Goal: Transaction & Acquisition: Purchase product/service

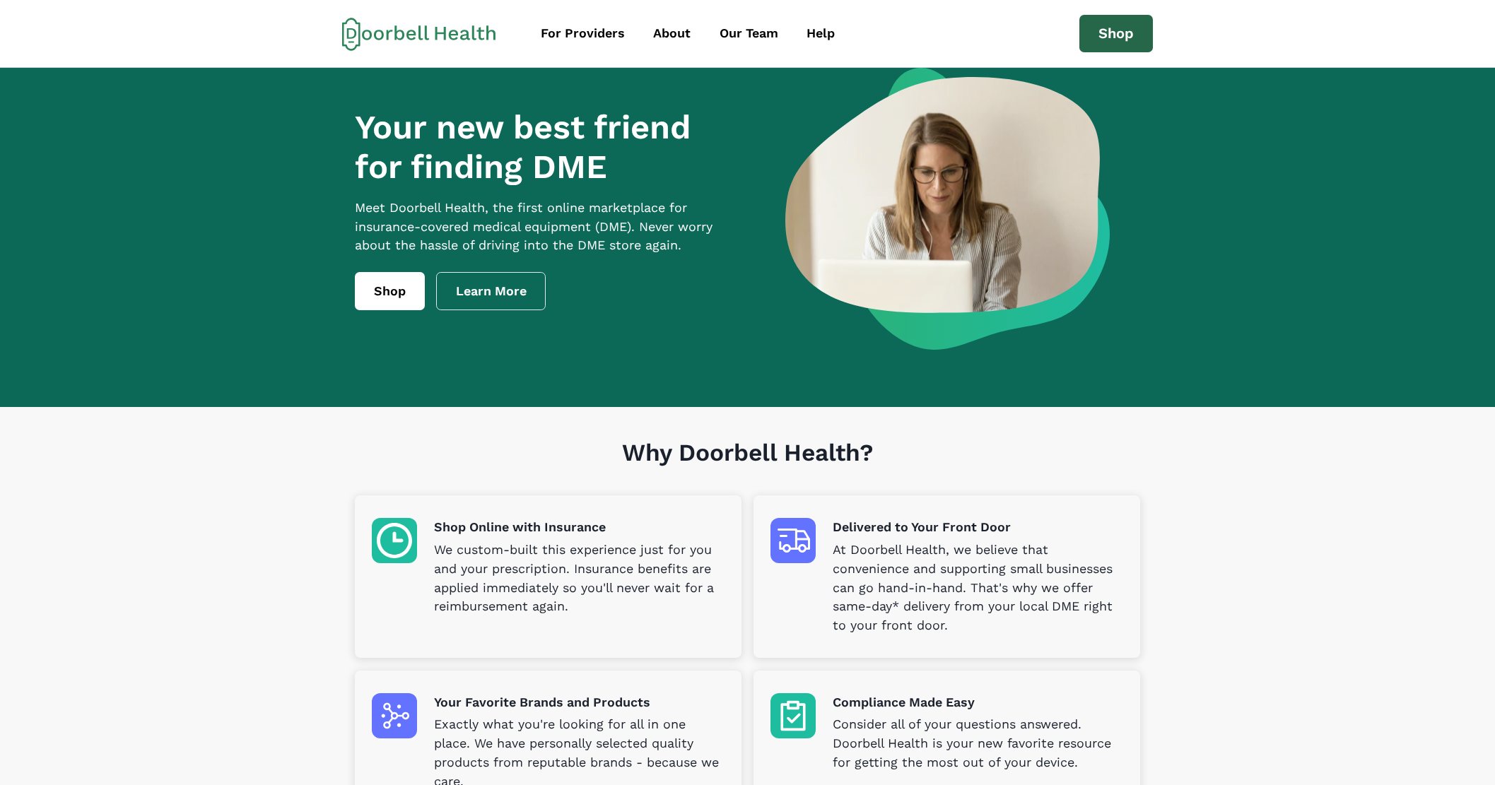
click at [1132, 33] on link "Shop" at bounding box center [1116, 34] width 74 height 38
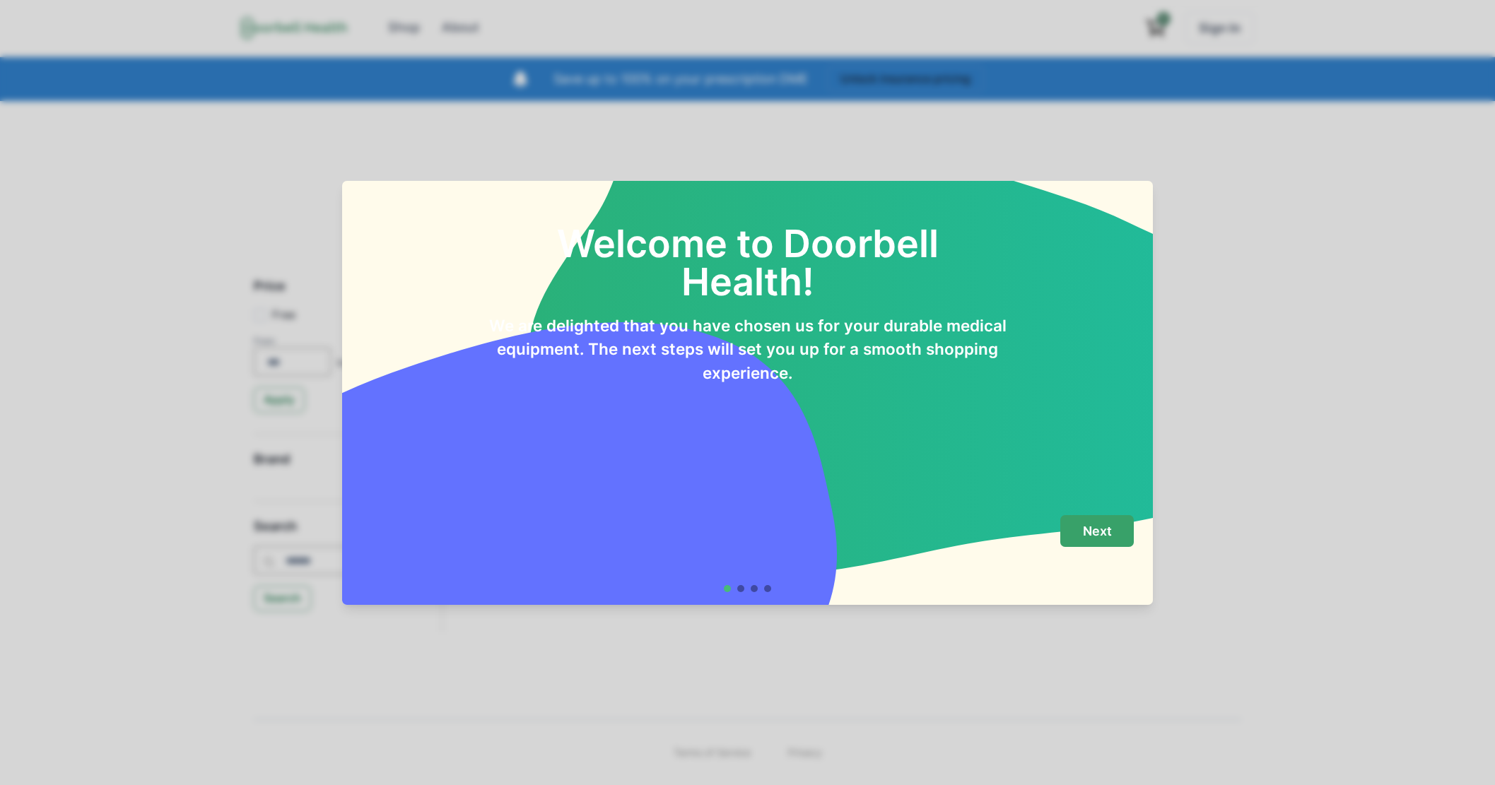
click at [1098, 524] on p "Next" at bounding box center [1097, 532] width 29 height 16
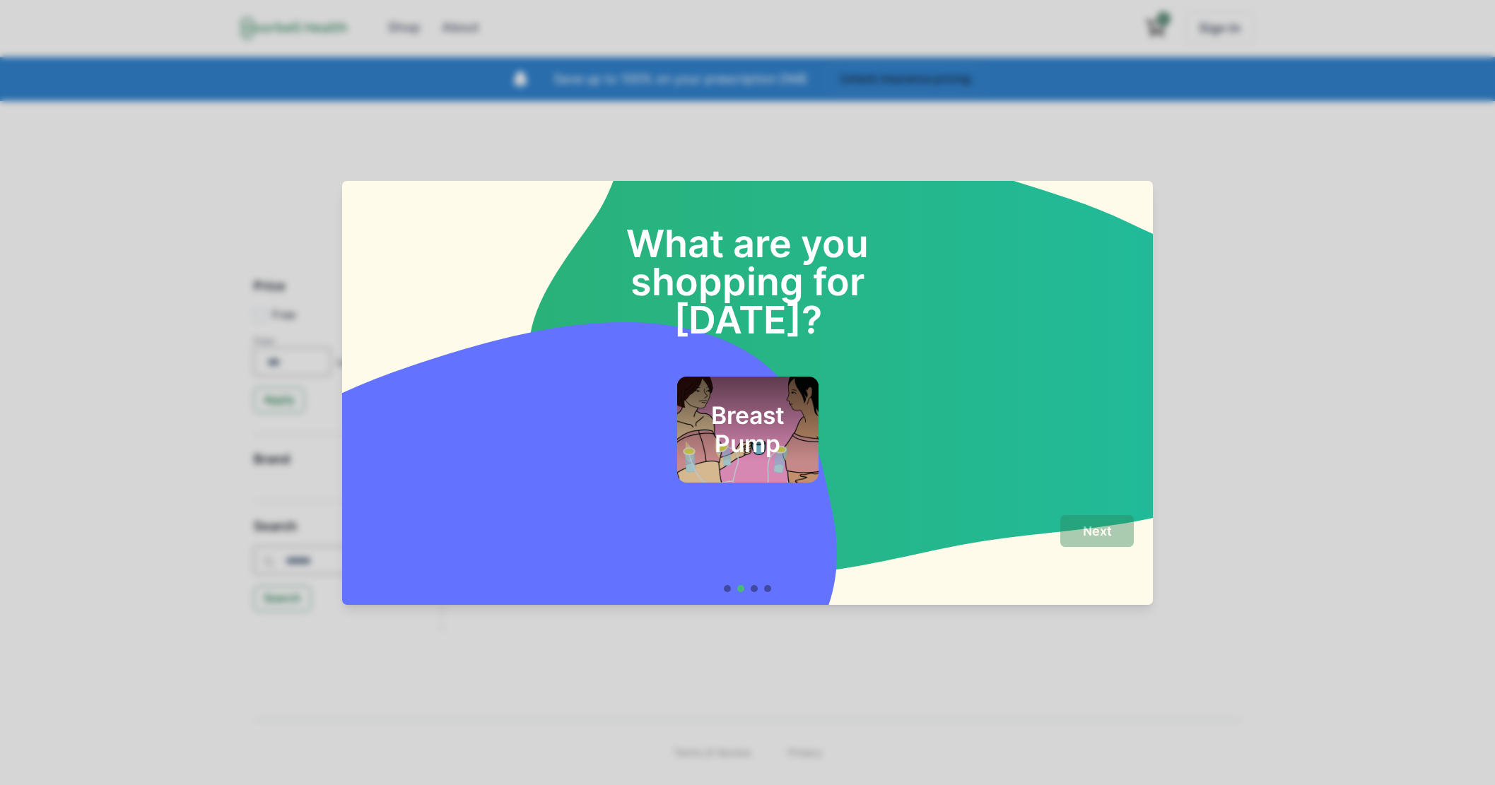
click at [777, 404] on h2 "Breast Pump" at bounding box center [747, 430] width 103 height 57
click at [1080, 532] on button "Next" at bounding box center [1097, 531] width 74 height 32
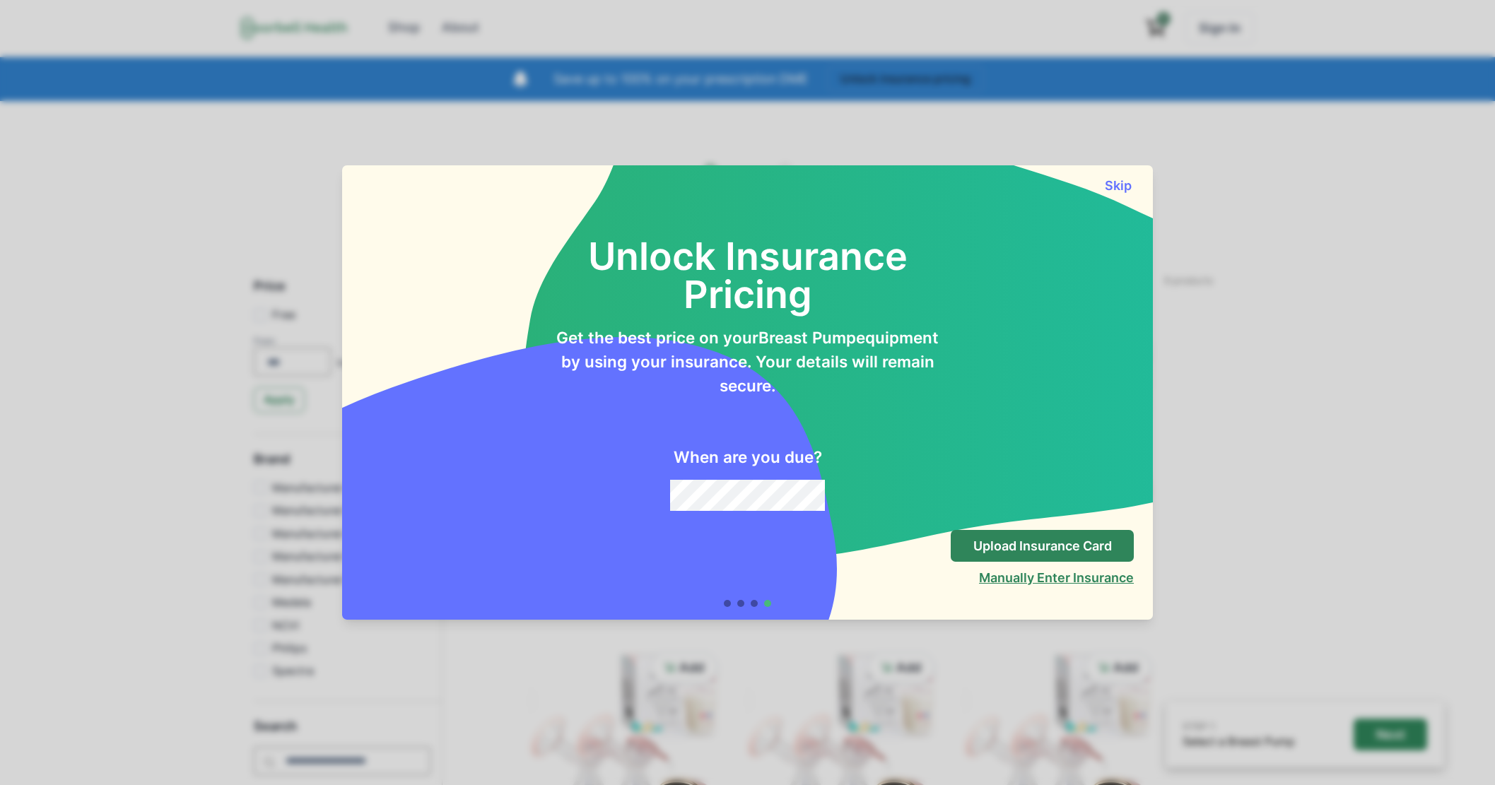
click at [1091, 584] on button "Manually Enter Insurance" at bounding box center [1056, 577] width 155 height 15
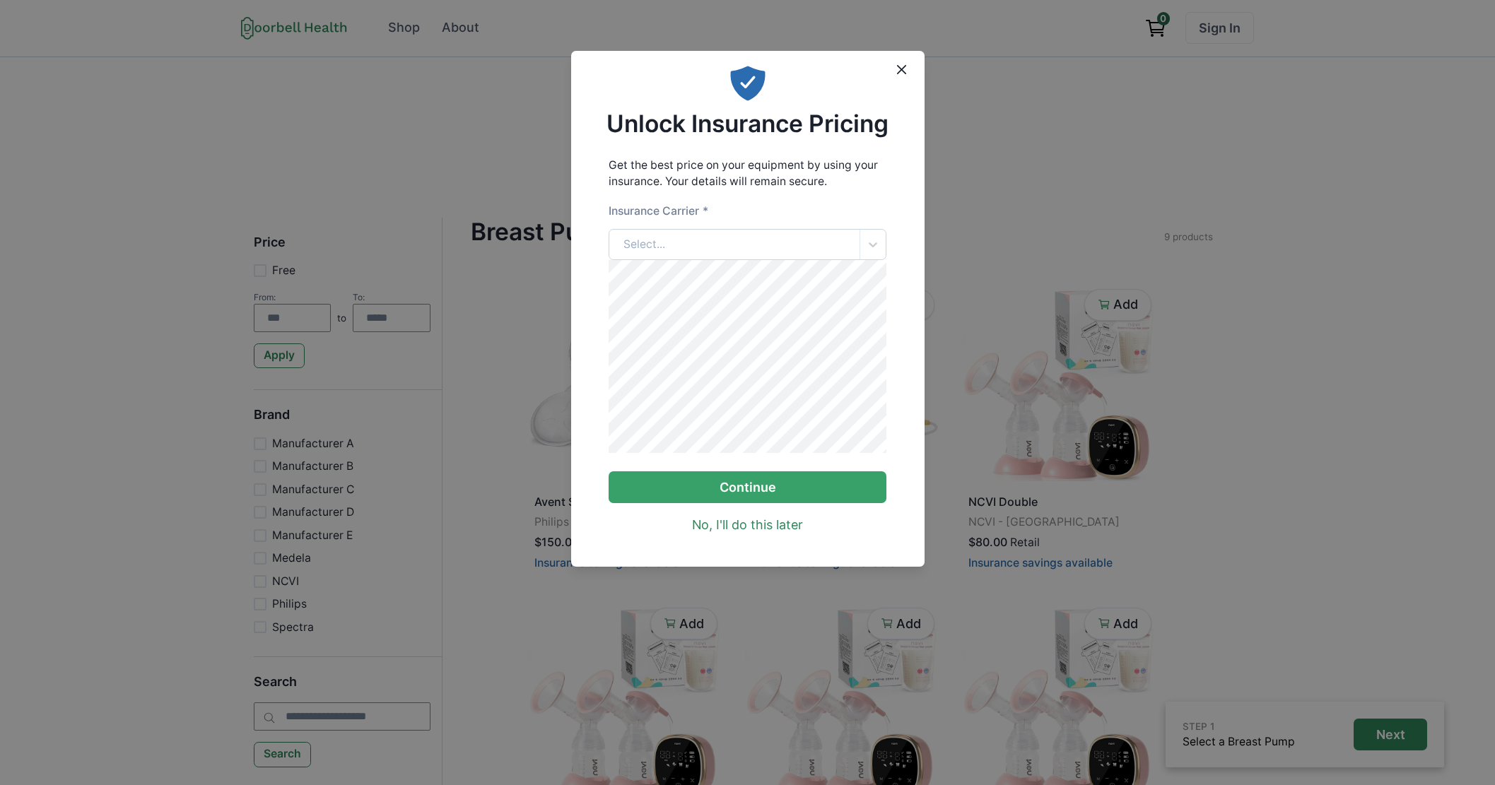
click at [709, 245] on div "Select..." at bounding box center [734, 245] width 250 height 30
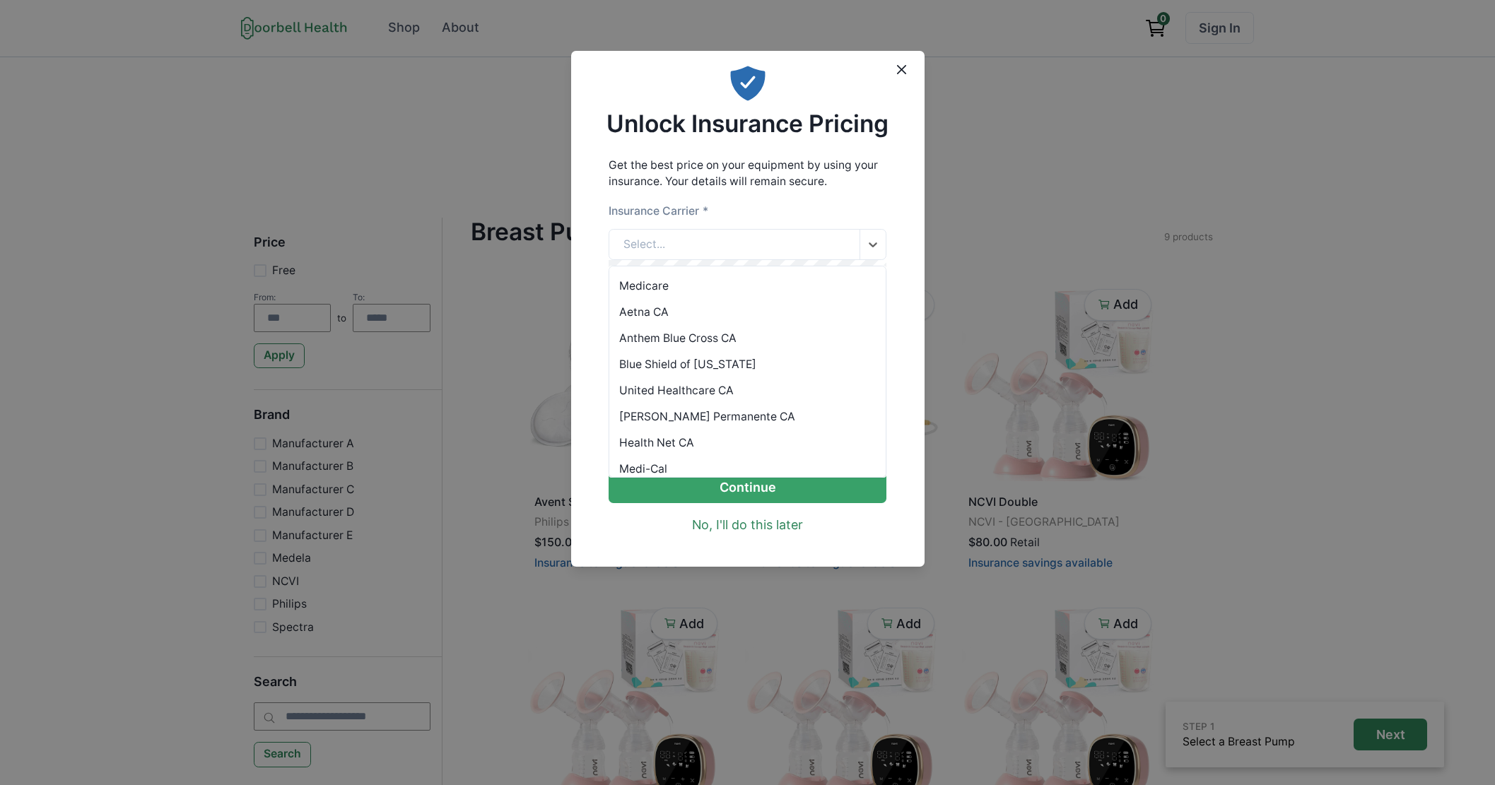
click at [723, 335] on div "Anthem Blue Cross CA" at bounding box center [747, 338] width 276 height 26
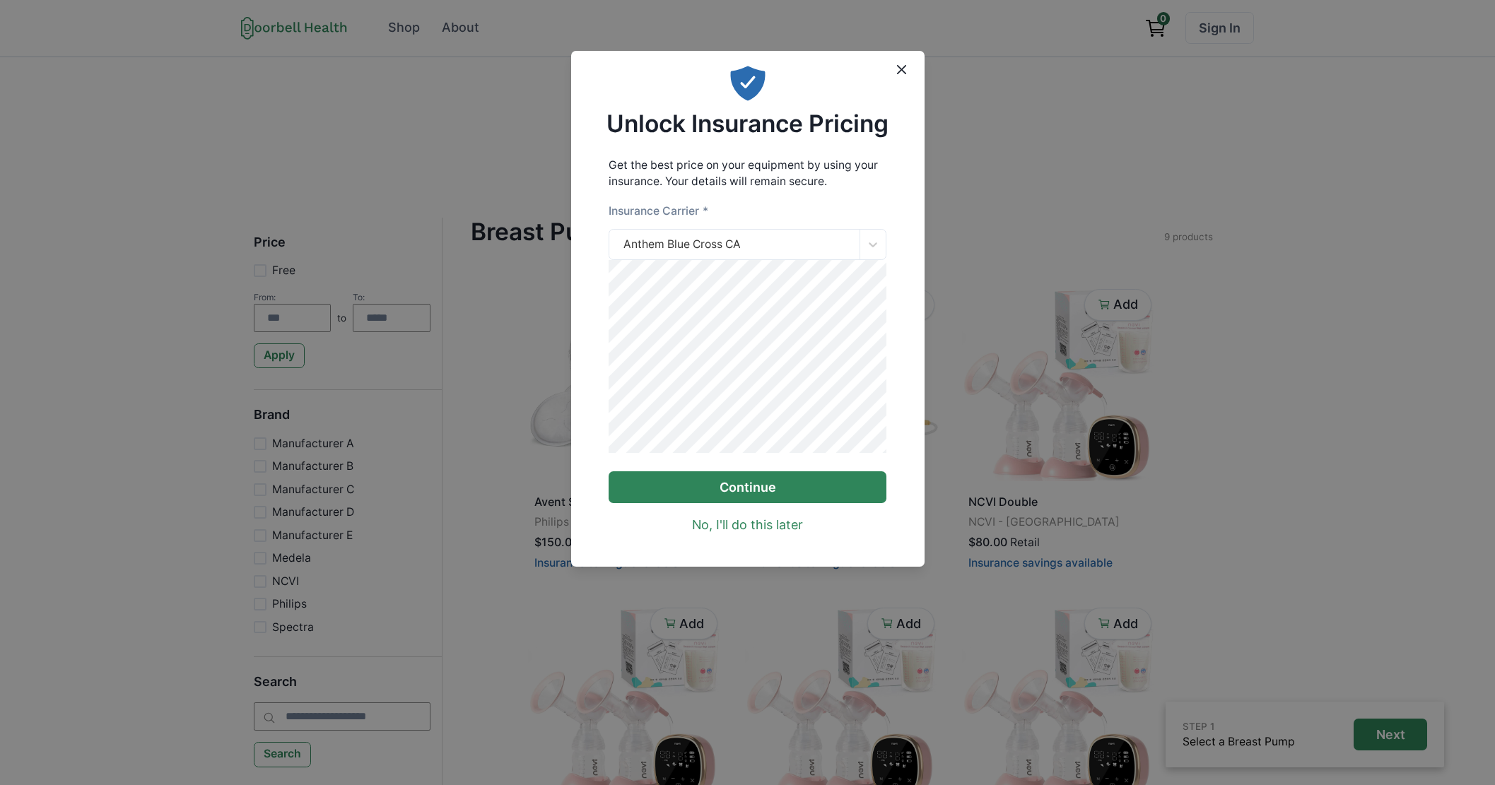
click at [753, 495] on button "Continue" at bounding box center [748, 487] width 278 height 32
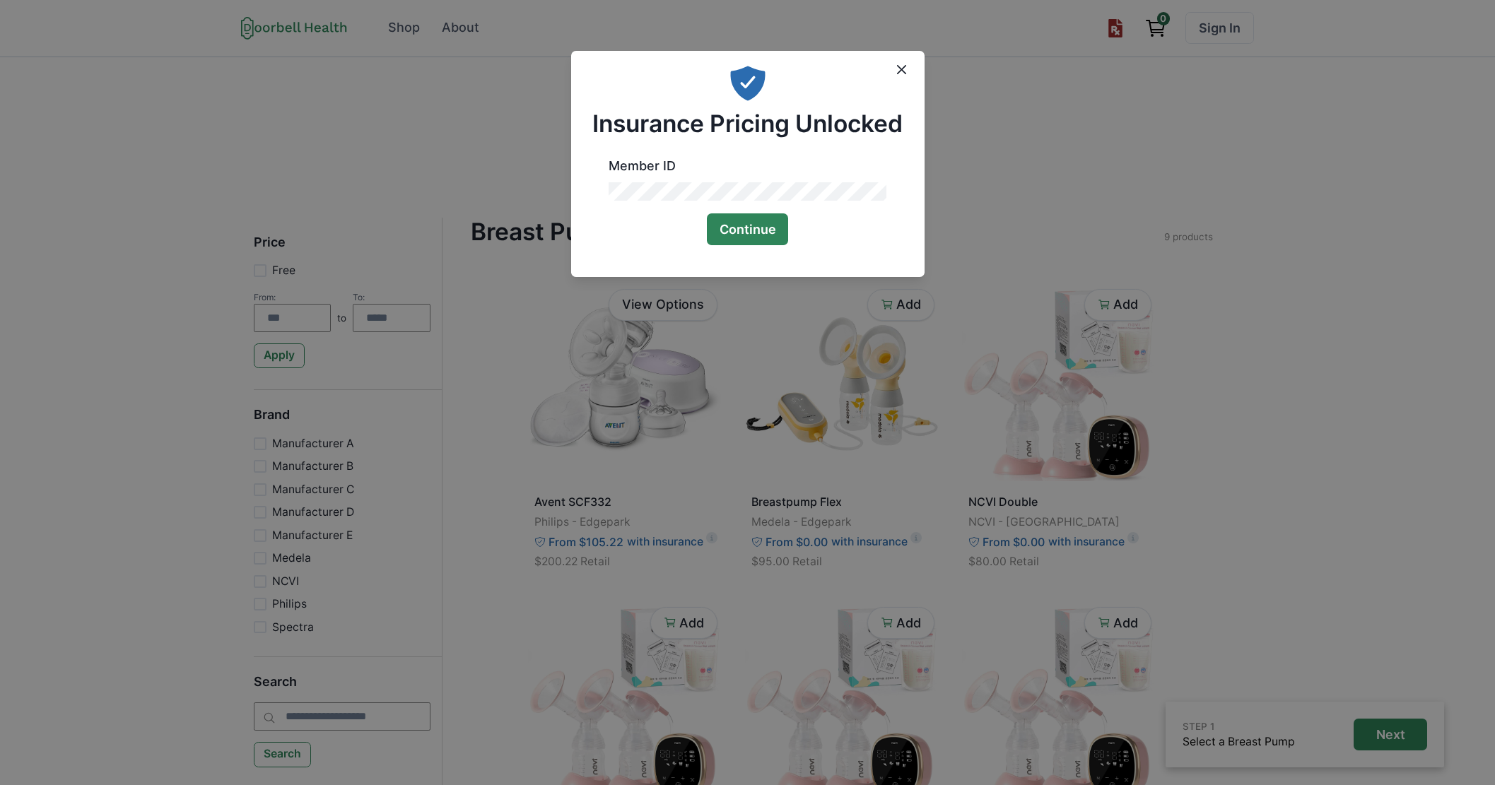
click at [746, 224] on button "Continue" at bounding box center [748, 229] width 82 height 32
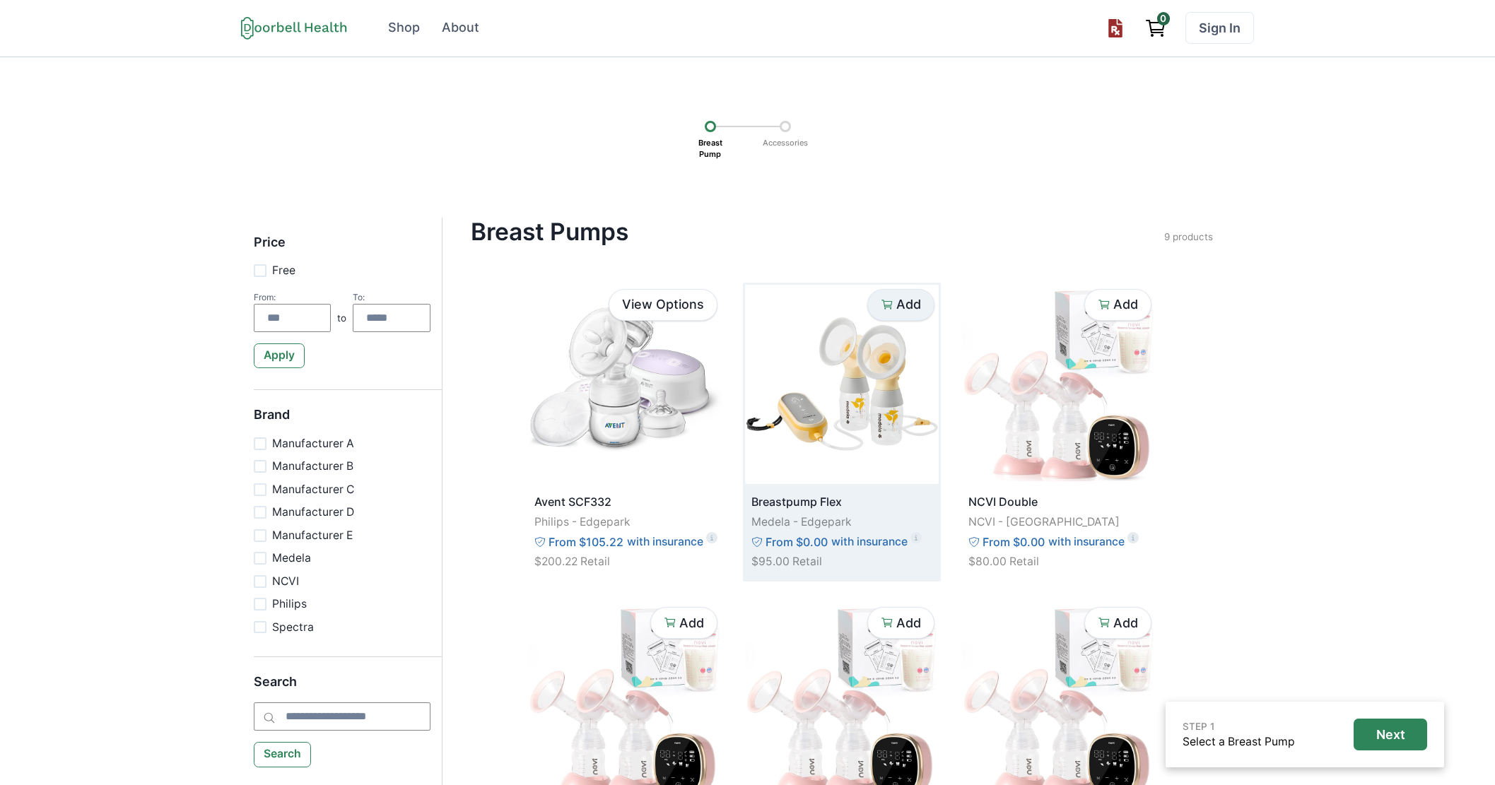
click at [903, 314] on button "Add" at bounding box center [900, 305] width 67 height 32
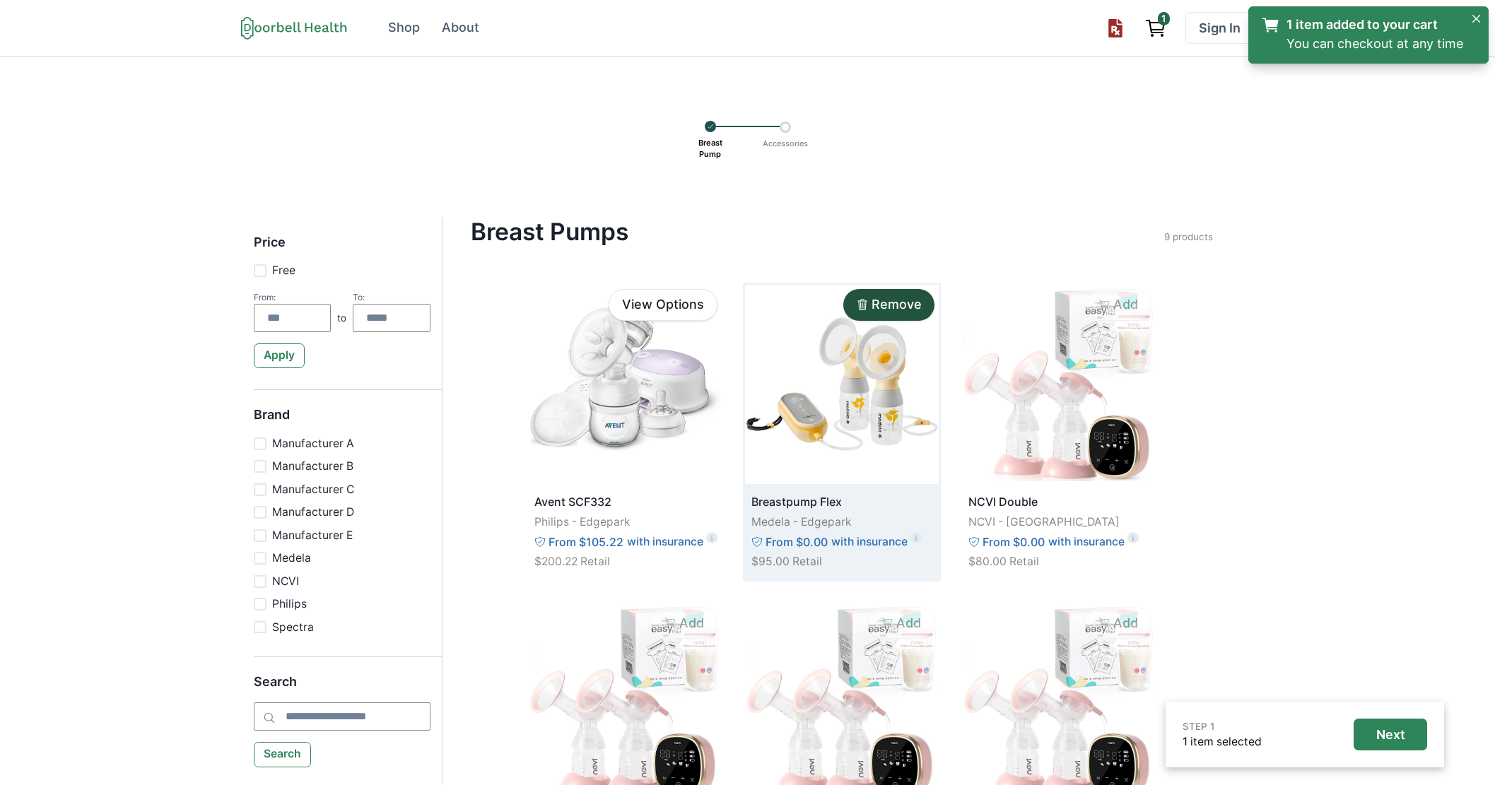
click at [867, 386] on img at bounding box center [842, 384] width 194 height 199
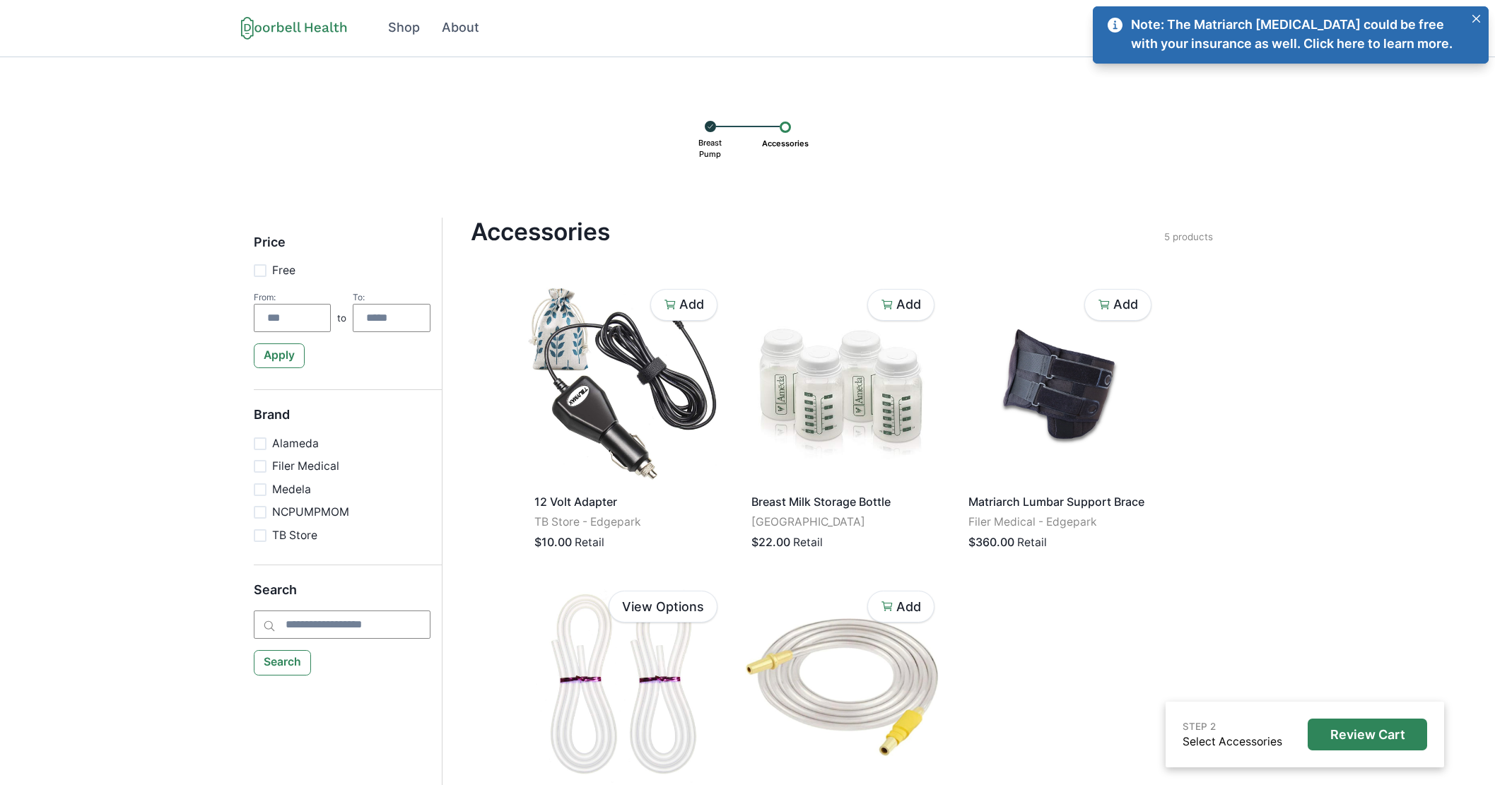
click at [708, 125] on icon at bounding box center [710, 126] width 7 height 13
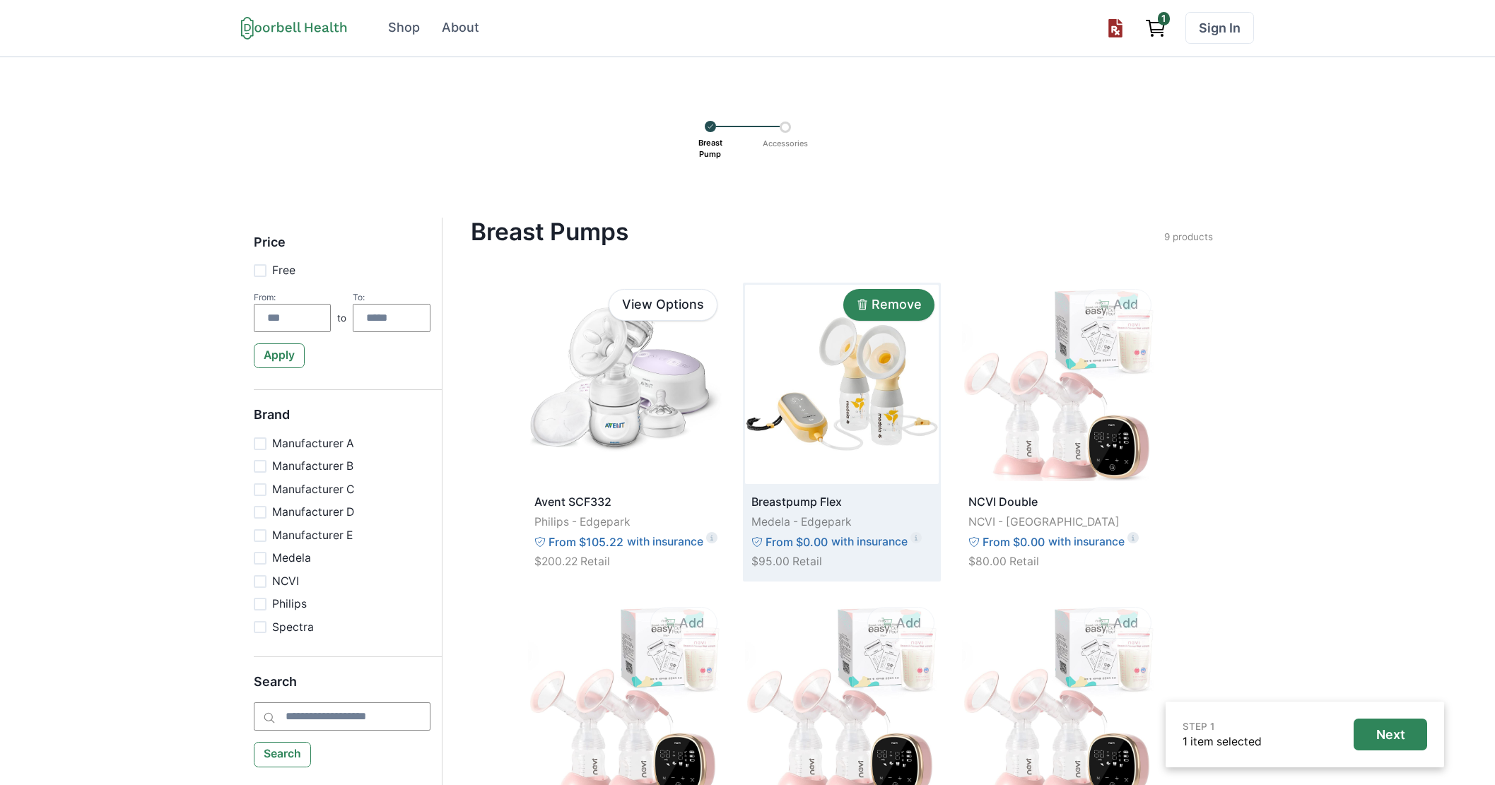
click at [906, 304] on p "Remove" at bounding box center [897, 305] width 50 height 16
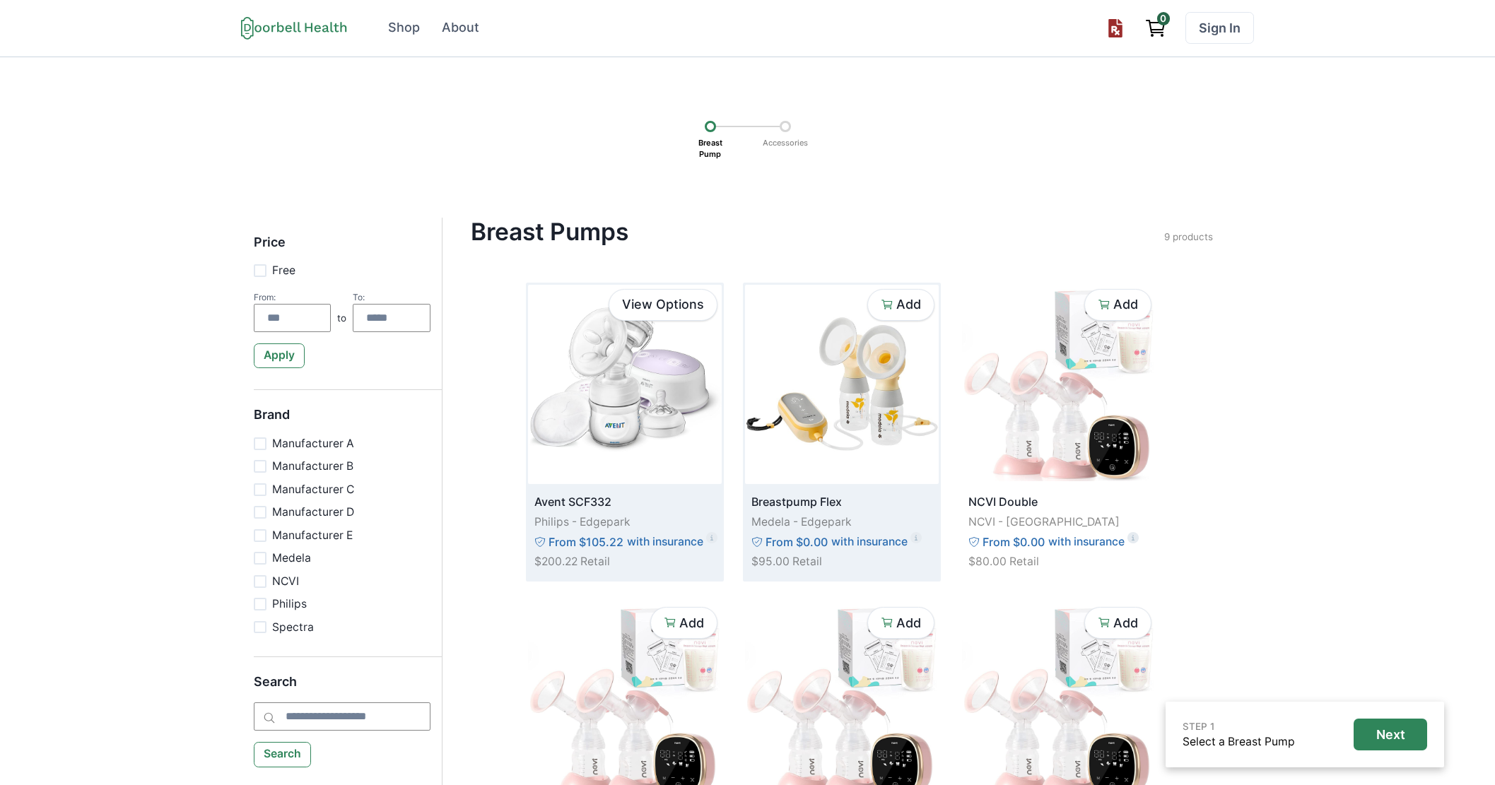
click at [647, 394] on img at bounding box center [625, 384] width 194 height 199
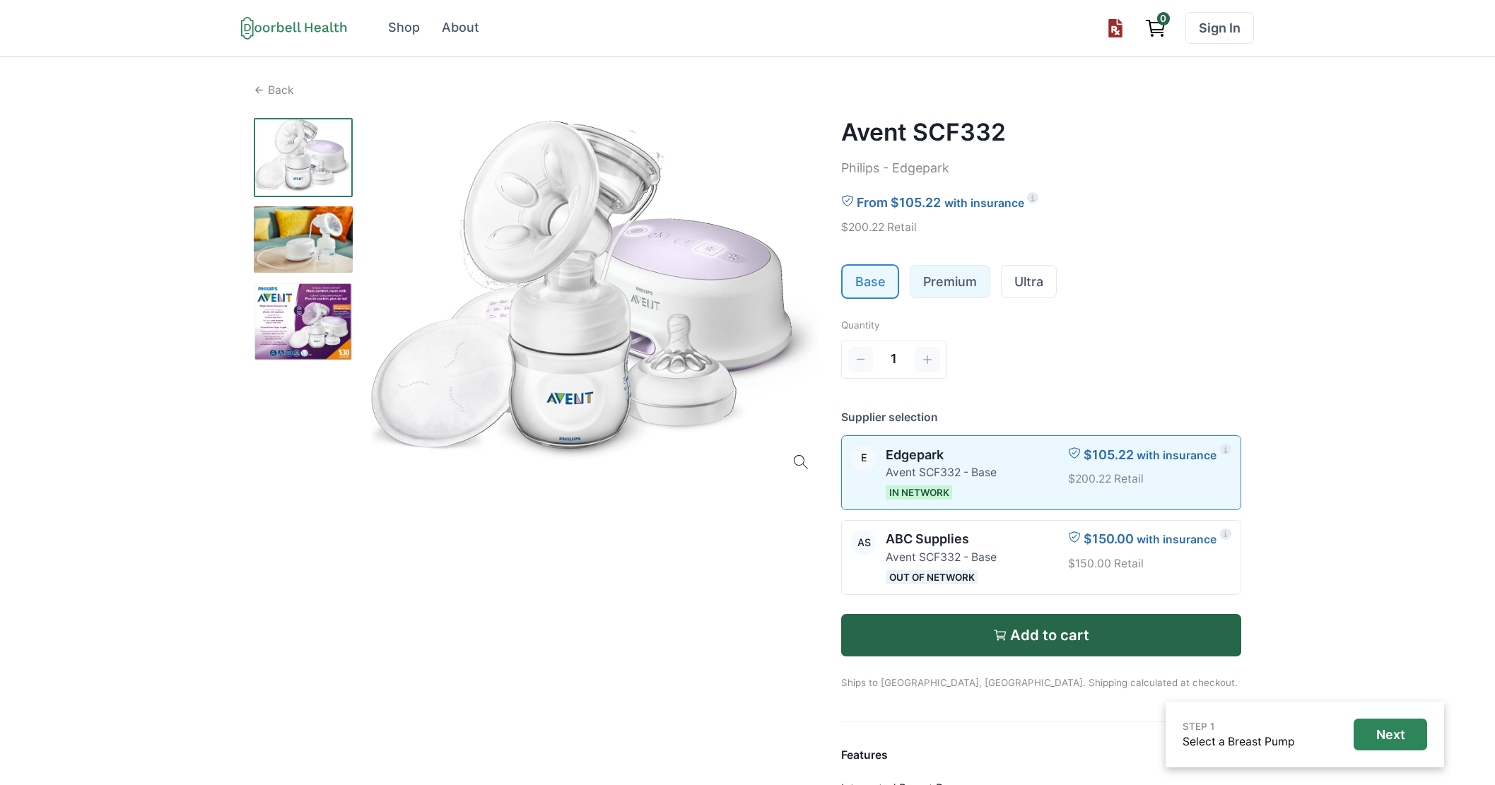
click at [948, 287] on link "Premium" at bounding box center [949, 282] width 79 height 32
click at [994, 287] on ul "Base Premium Ultra" at bounding box center [1041, 281] width 401 height 35
click at [1029, 287] on link "Ultra" at bounding box center [1029, 282] width 54 height 32
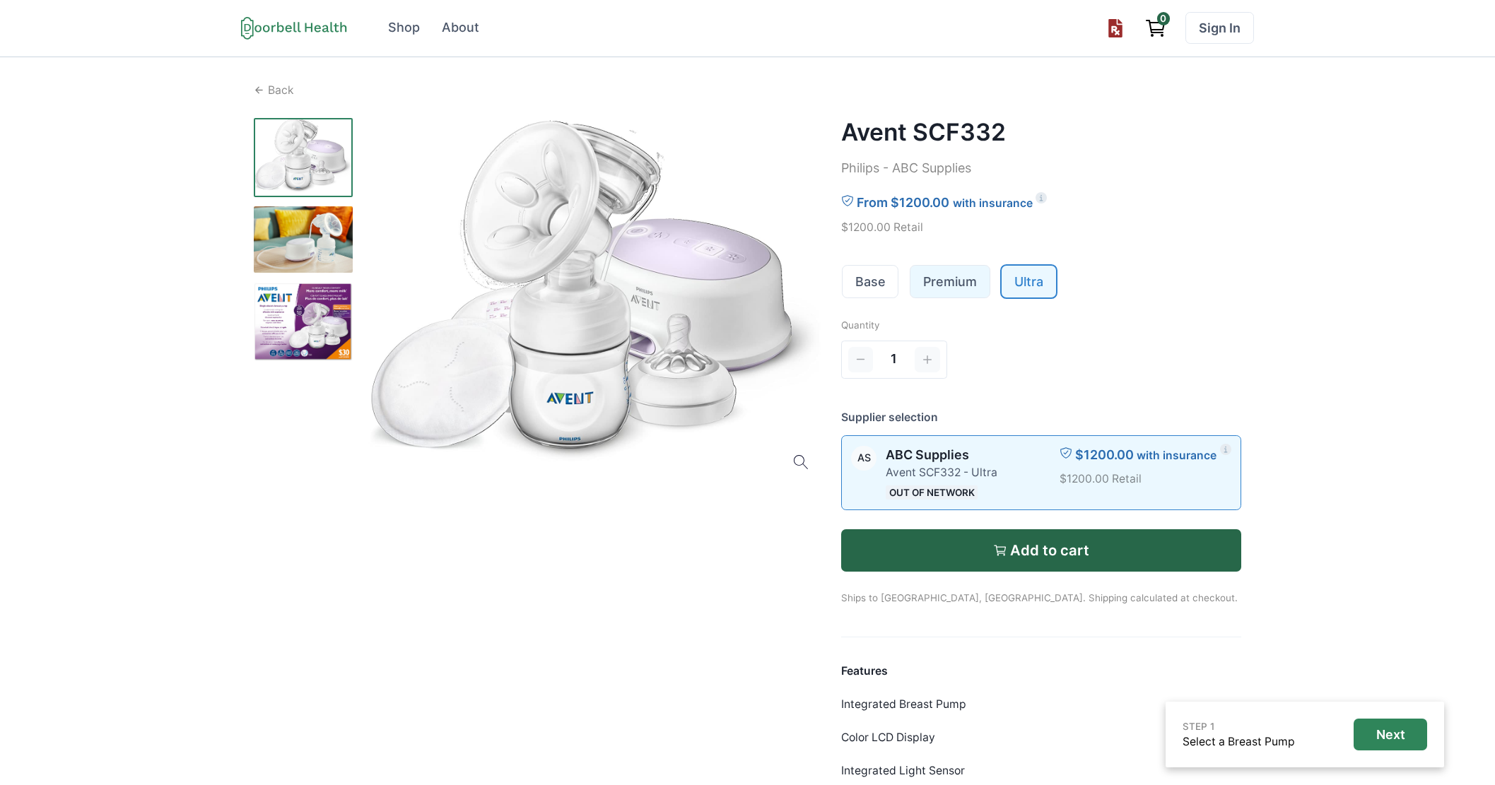
click at [978, 281] on link "Premium" at bounding box center [949, 282] width 79 height 32
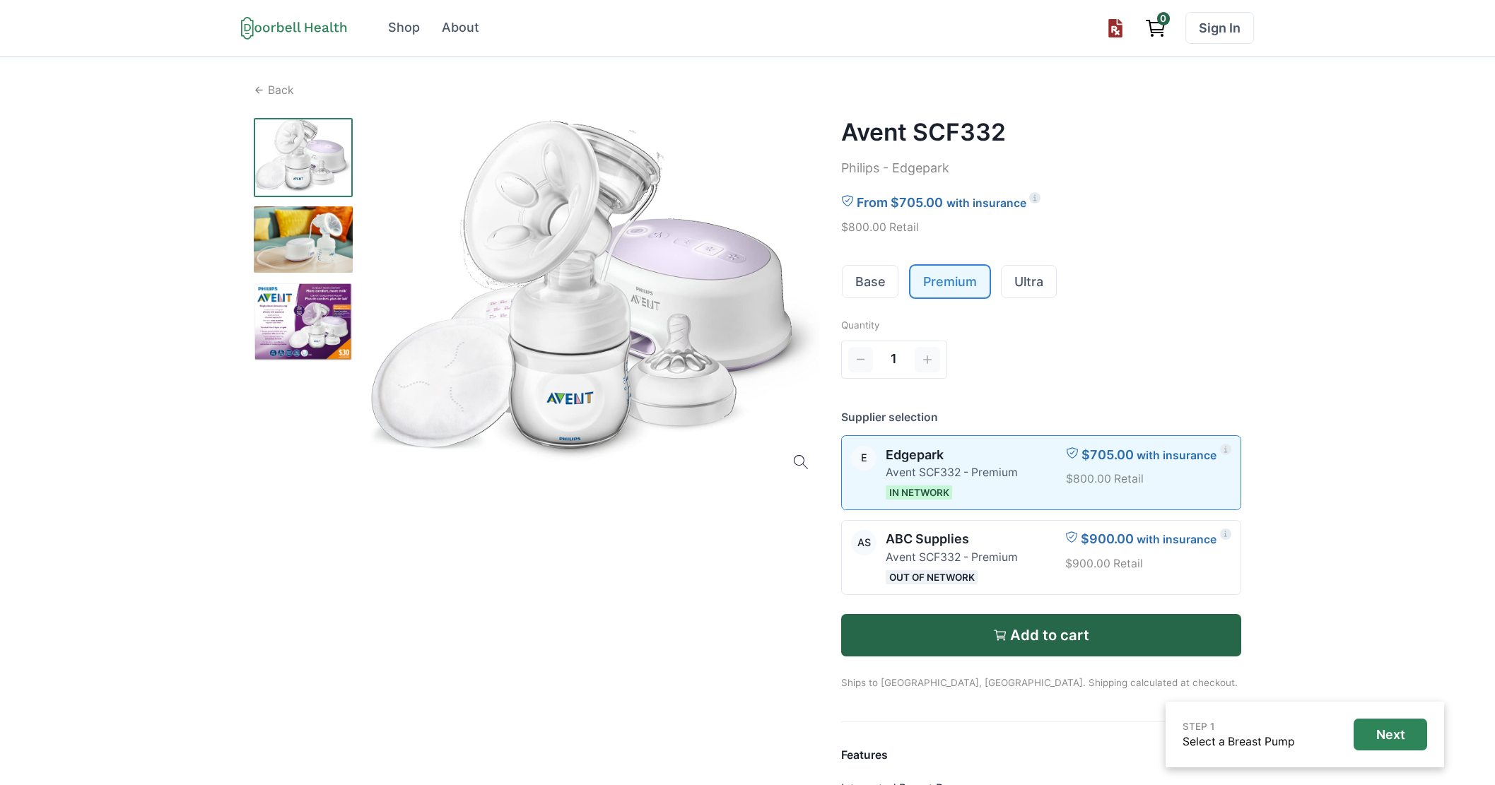
click at [903, 278] on ul "Base Premium Ultra" at bounding box center [1041, 281] width 401 height 35
click at [874, 276] on link "Base" at bounding box center [871, 282] width 56 height 32
click at [930, 282] on link "Premium" at bounding box center [949, 282] width 79 height 32
click at [863, 291] on link "Base" at bounding box center [871, 282] width 56 height 32
click at [915, 290] on link "Premium" at bounding box center [949, 282] width 79 height 32
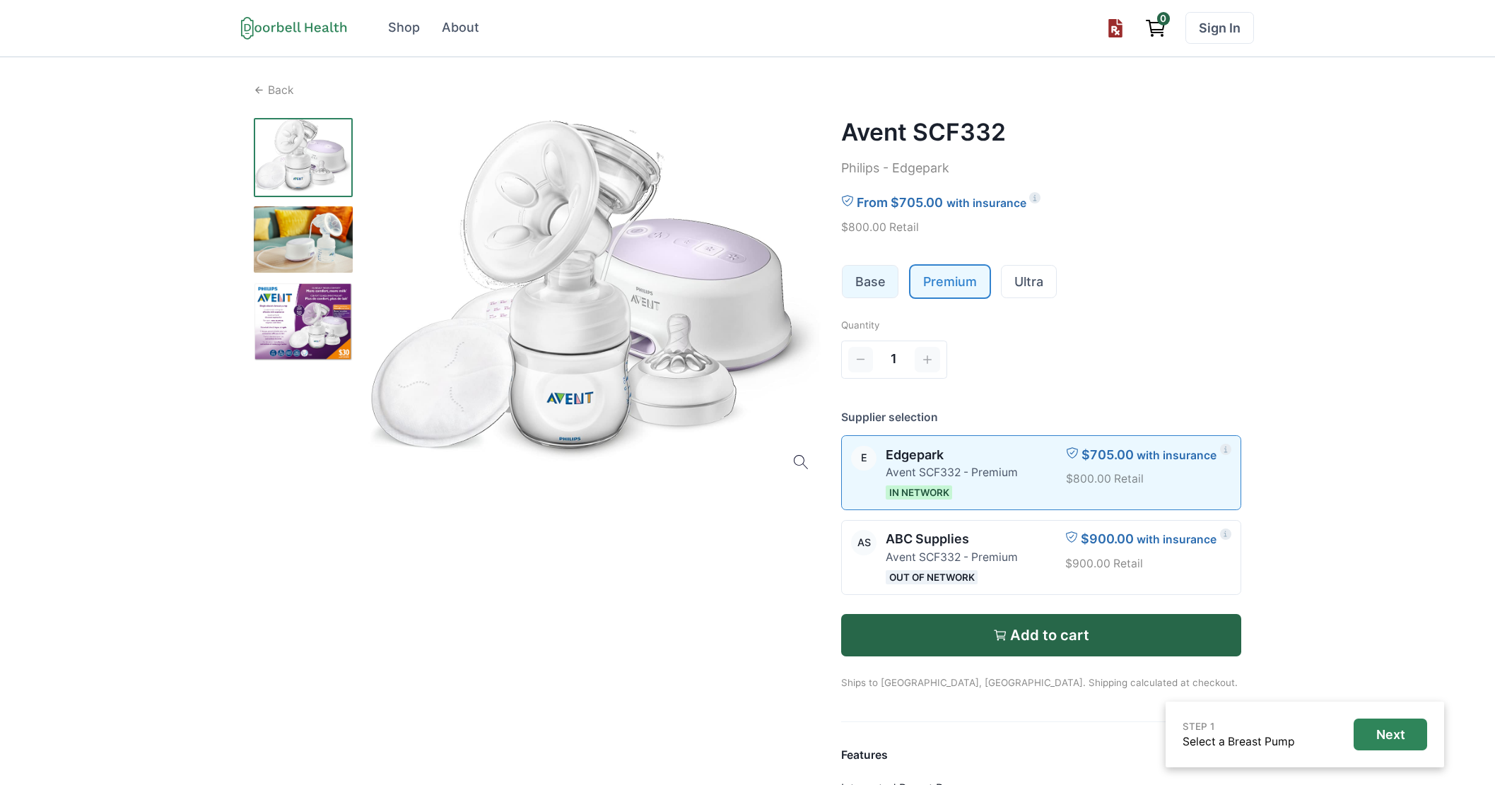
click at [857, 288] on link "Base" at bounding box center [871, 282] width 56 height 32
click at [942, 286] on link "Premium" at bounding box center [949, 282] width 79 height 32
click at [1031, 284] on link "Ultra" at bounding box center [1029, 282] width 54 height 32
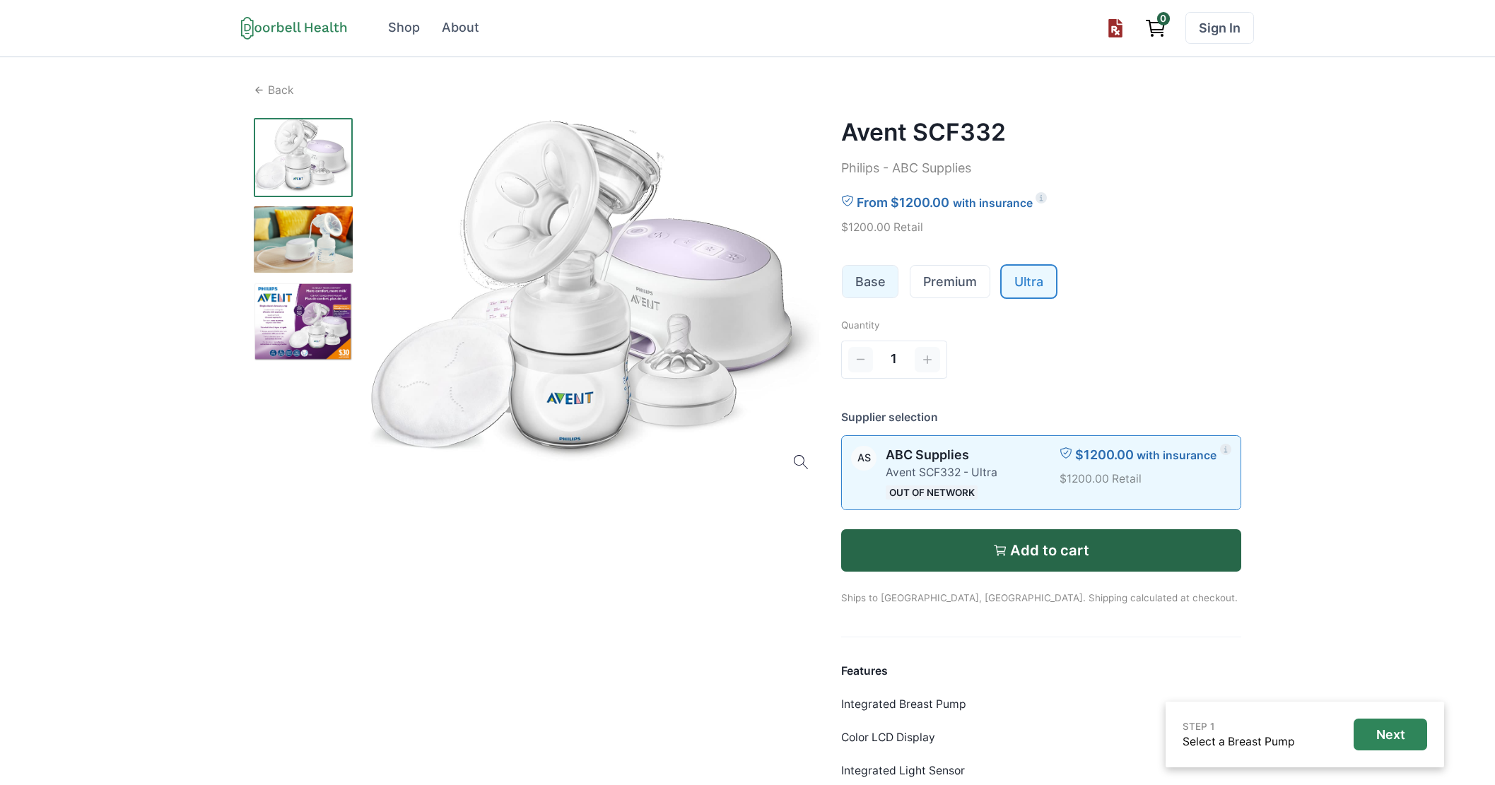
click at [875, 285] on link "Base" at bounding box center [871, 282] width 56 height 32
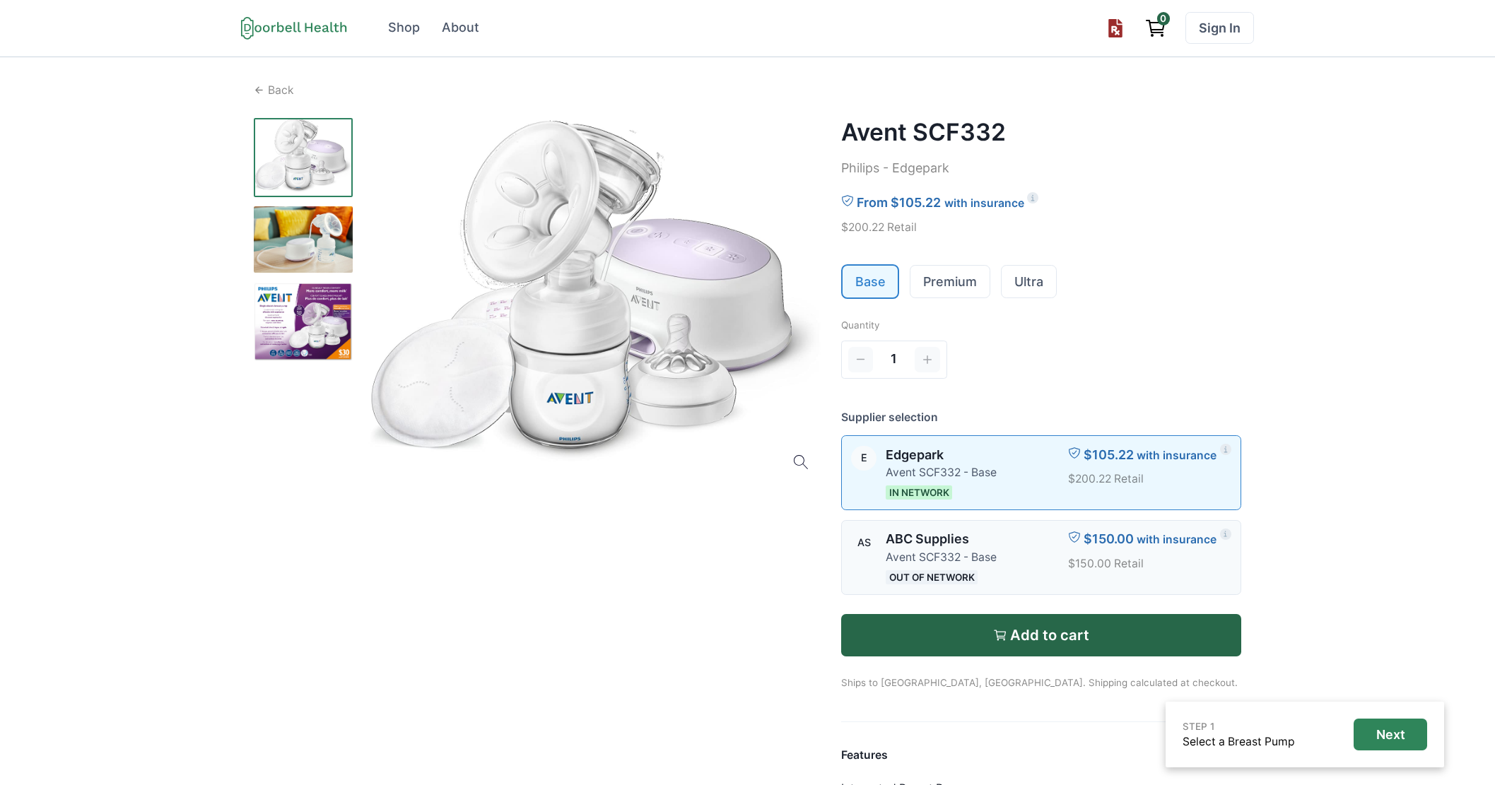
click at [1000, 580] on div "AS ABC Supplies Avent SCF332 - Base Out of Network $150.00 with insurance $150.…" at bounding box center [1041, 558] width 399 height 74
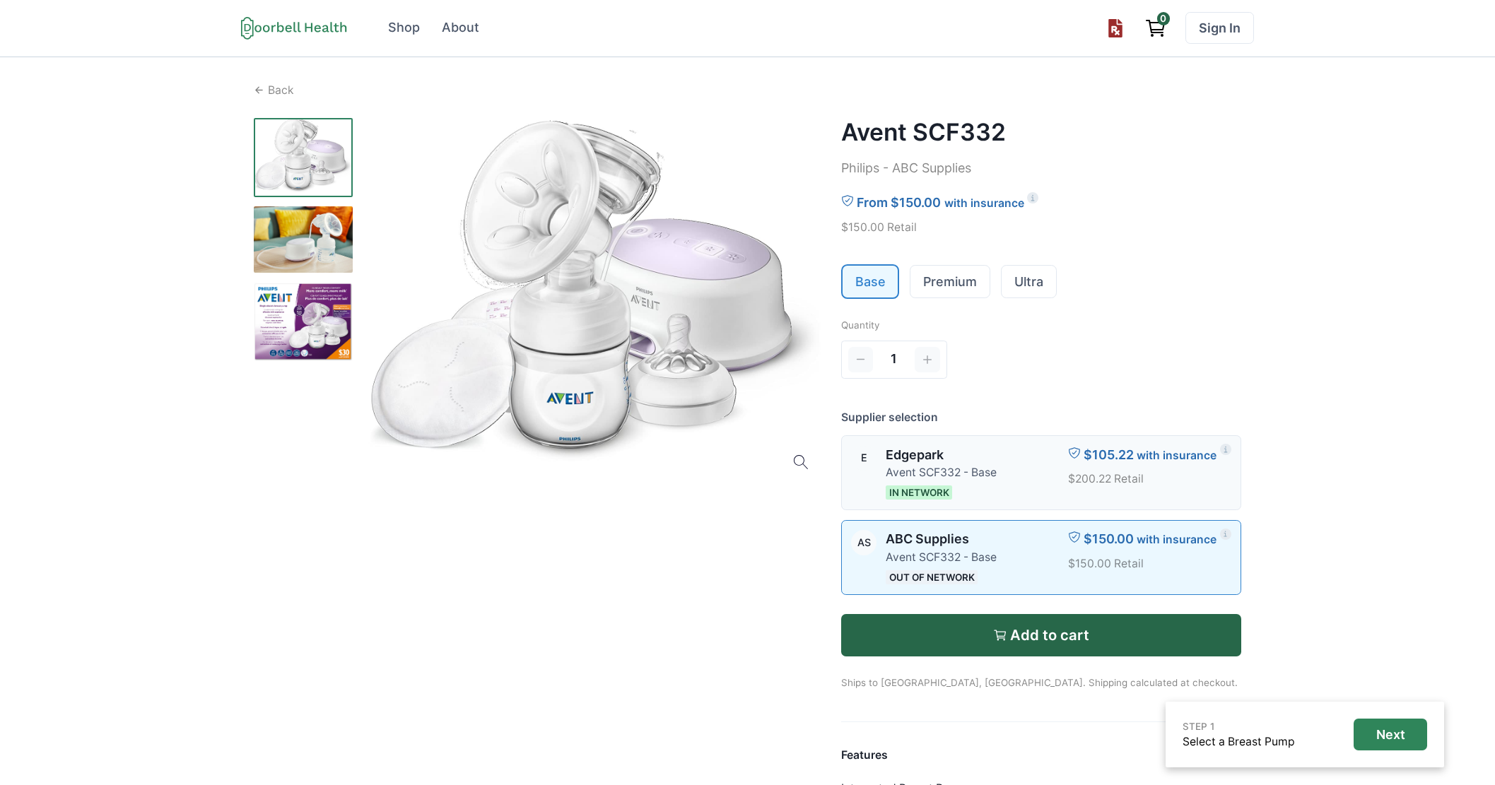
click at [1009, 491] on div at bounding box center [1033, 473] width 52 height 54
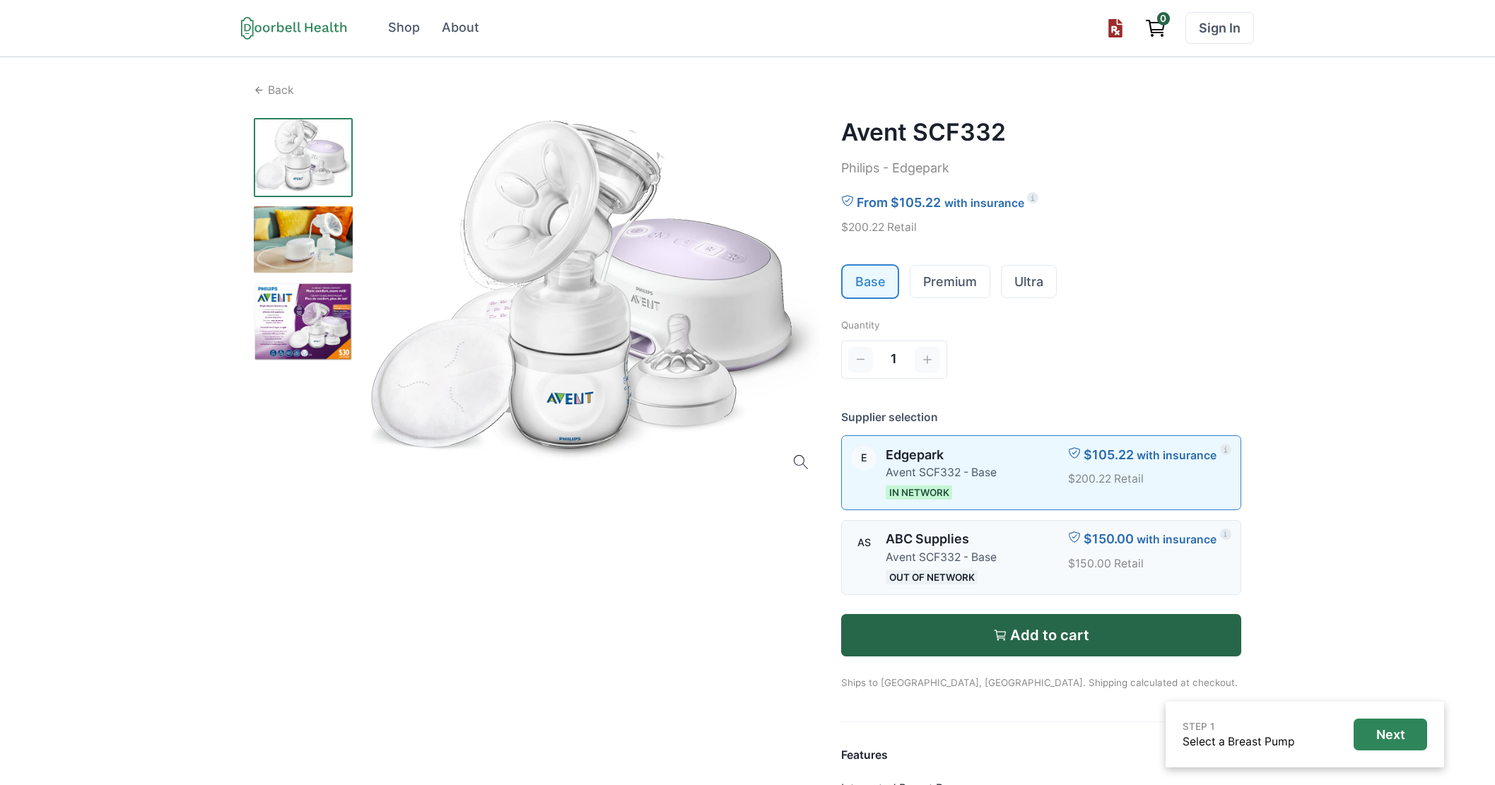
click at [1028, 575] on div at bounding box center [1033, 557] width 52 height 54
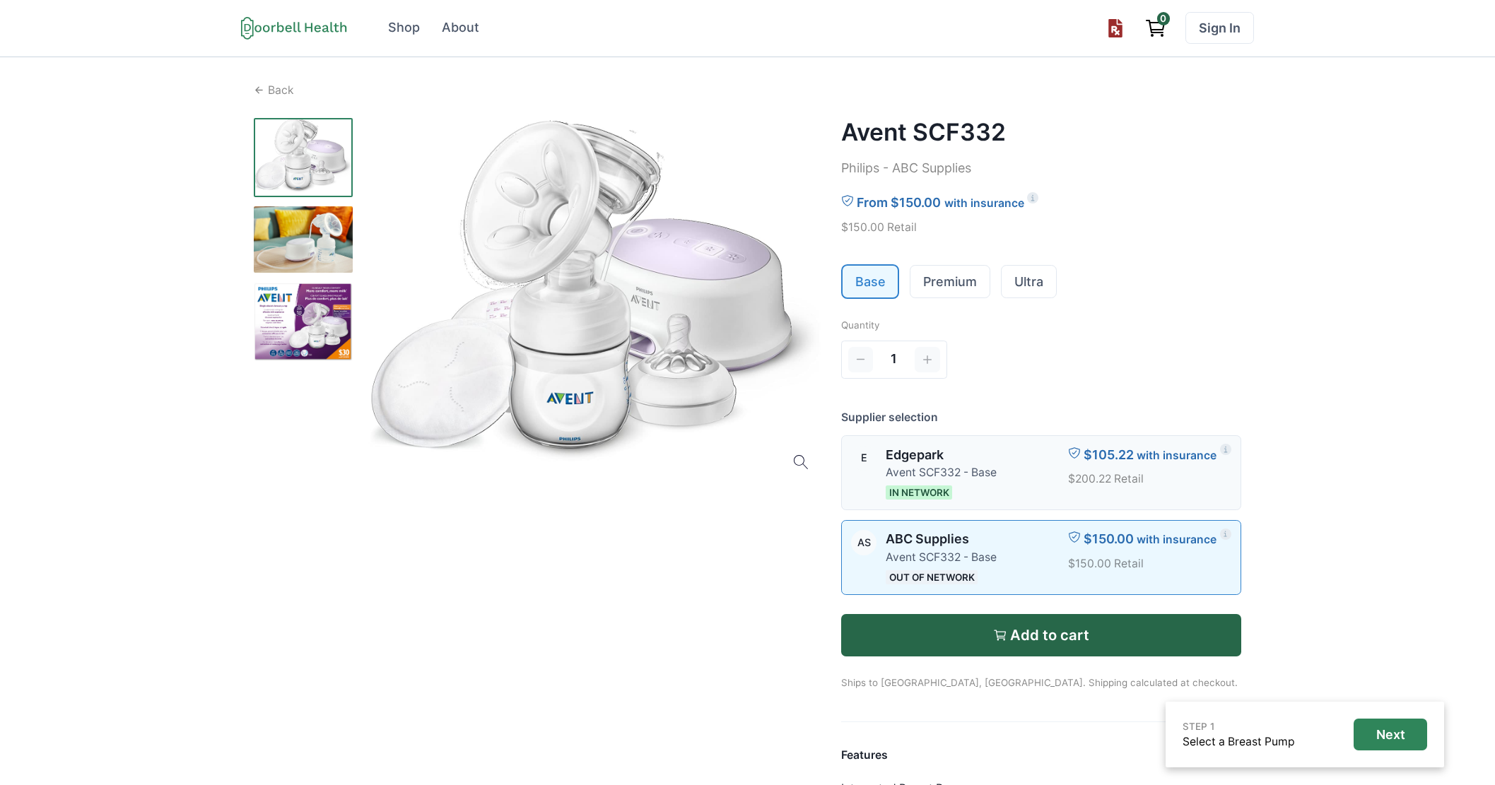
click at [1014, 484] on div at bounding box center [1033, 473] width 52 height 54
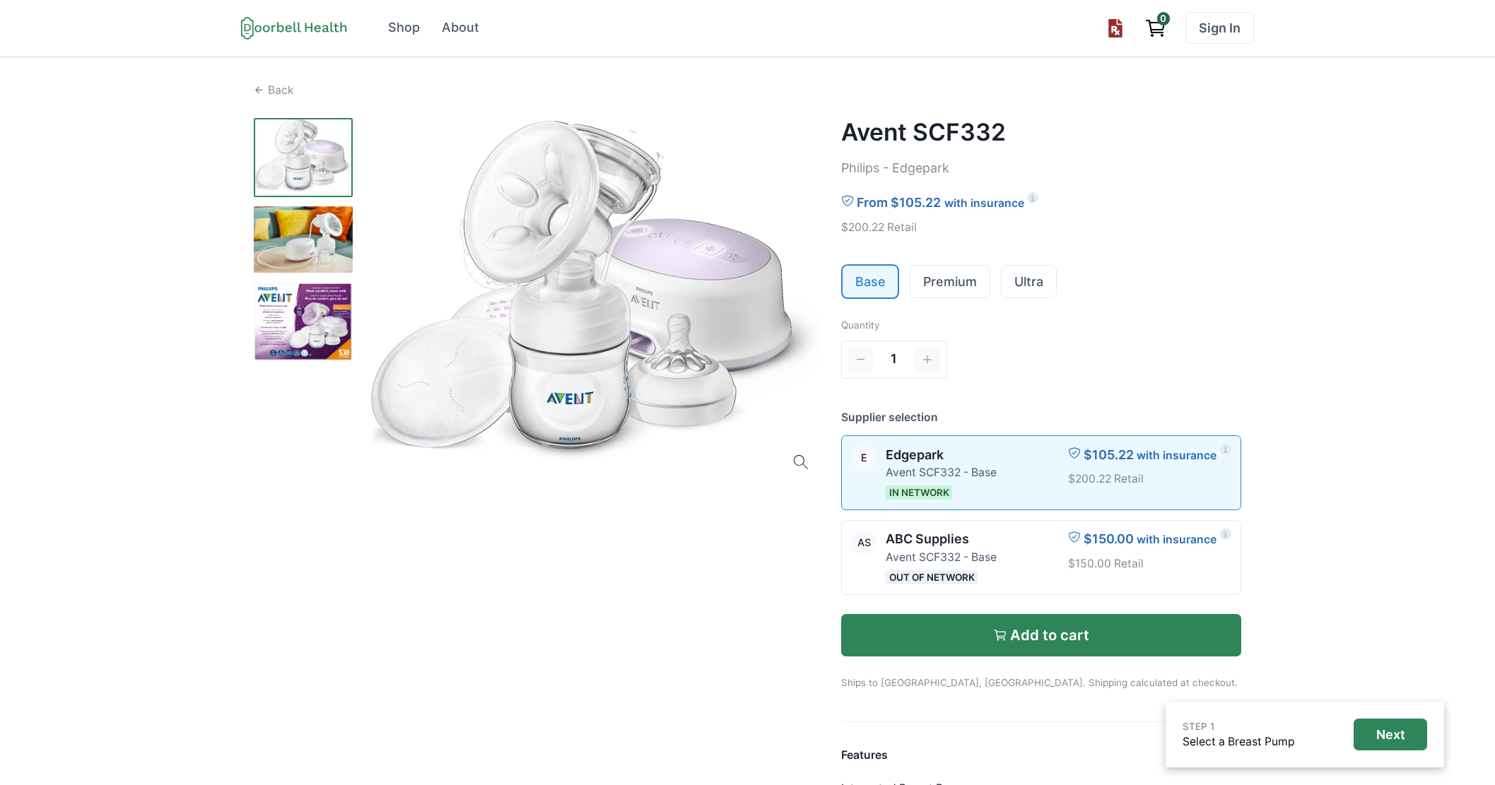
click at [1040, 645] on button "Add to cart" at bounding box center [1041, 635] width 401 height 42
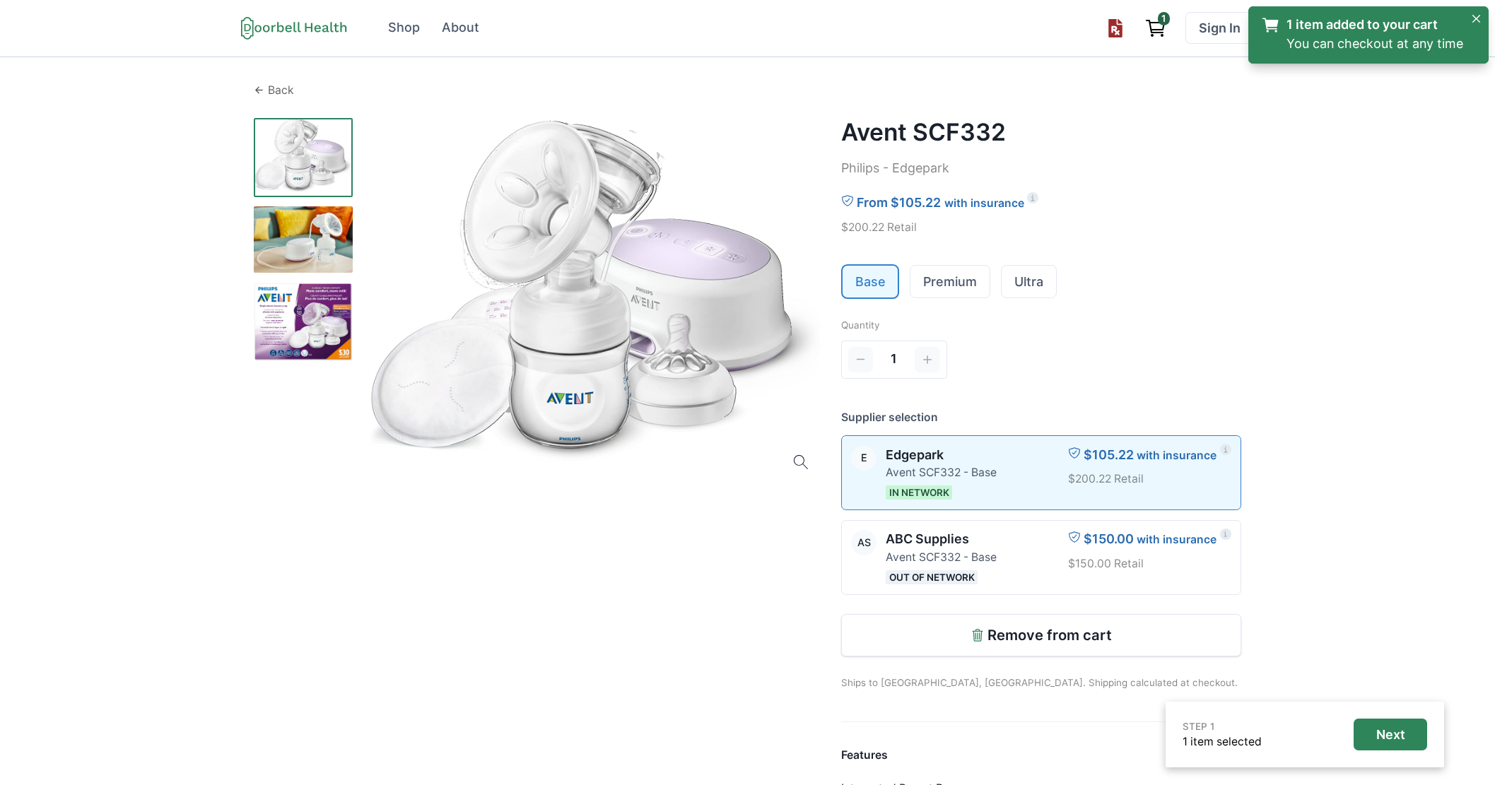
click at [279, 88] on p "Back" at bounding box center [281, 90] width 26 height 17
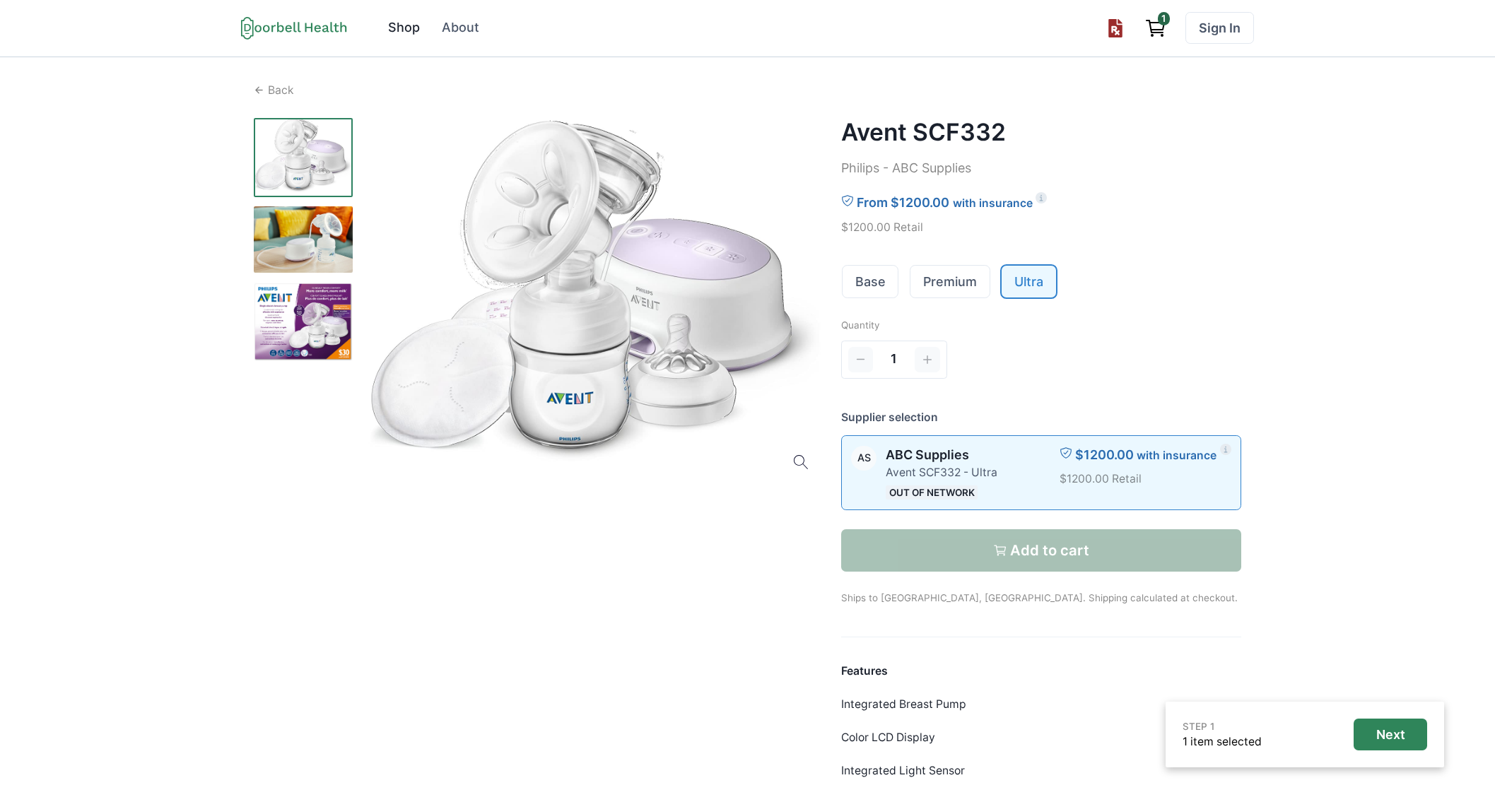
click at [406, 29] on div "Shop" at bounding box center [404, 27] width 32 height 19
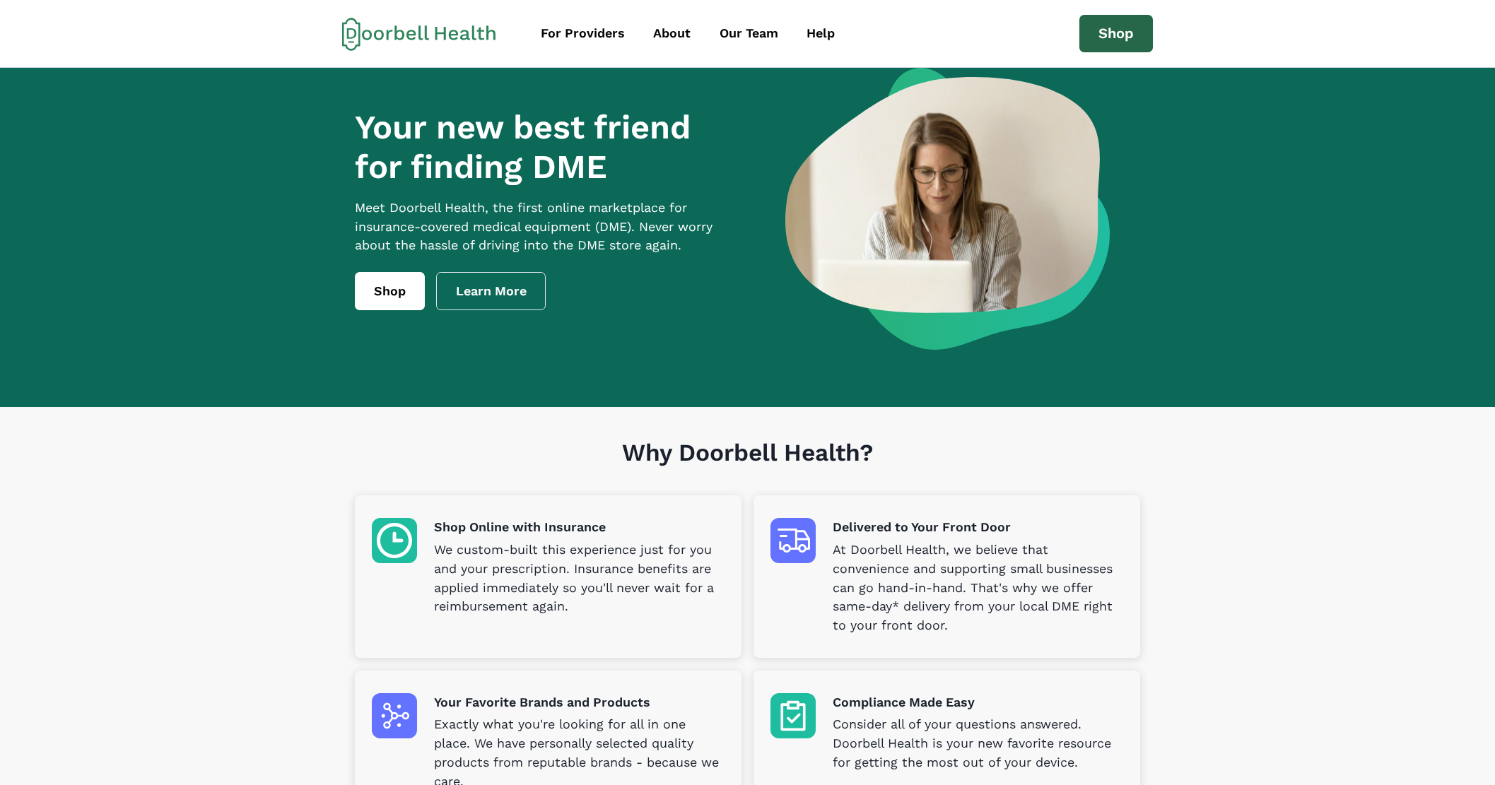
click at [1142, 30] on link "Shop" at bounding box center [1116, 34] width 74 height 38
